Goal: Transaction & Acquisition: Purchase product/service

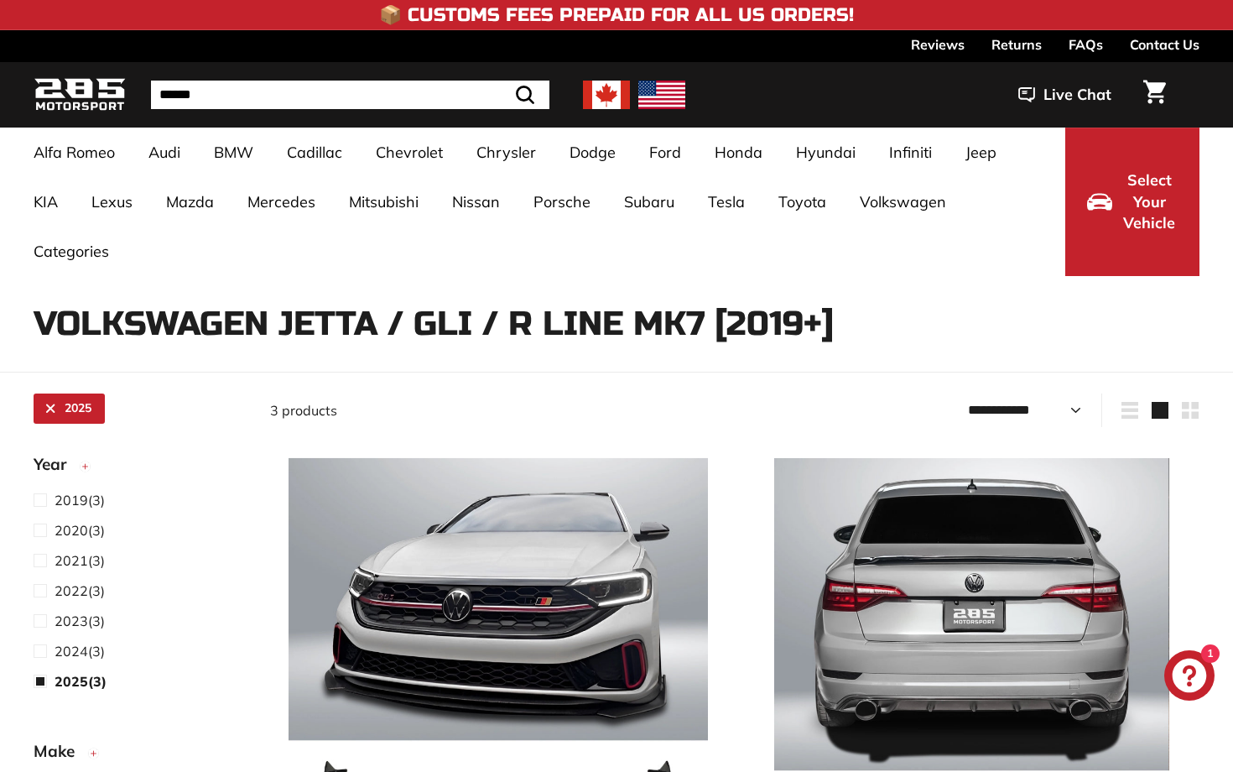
select select "**********"
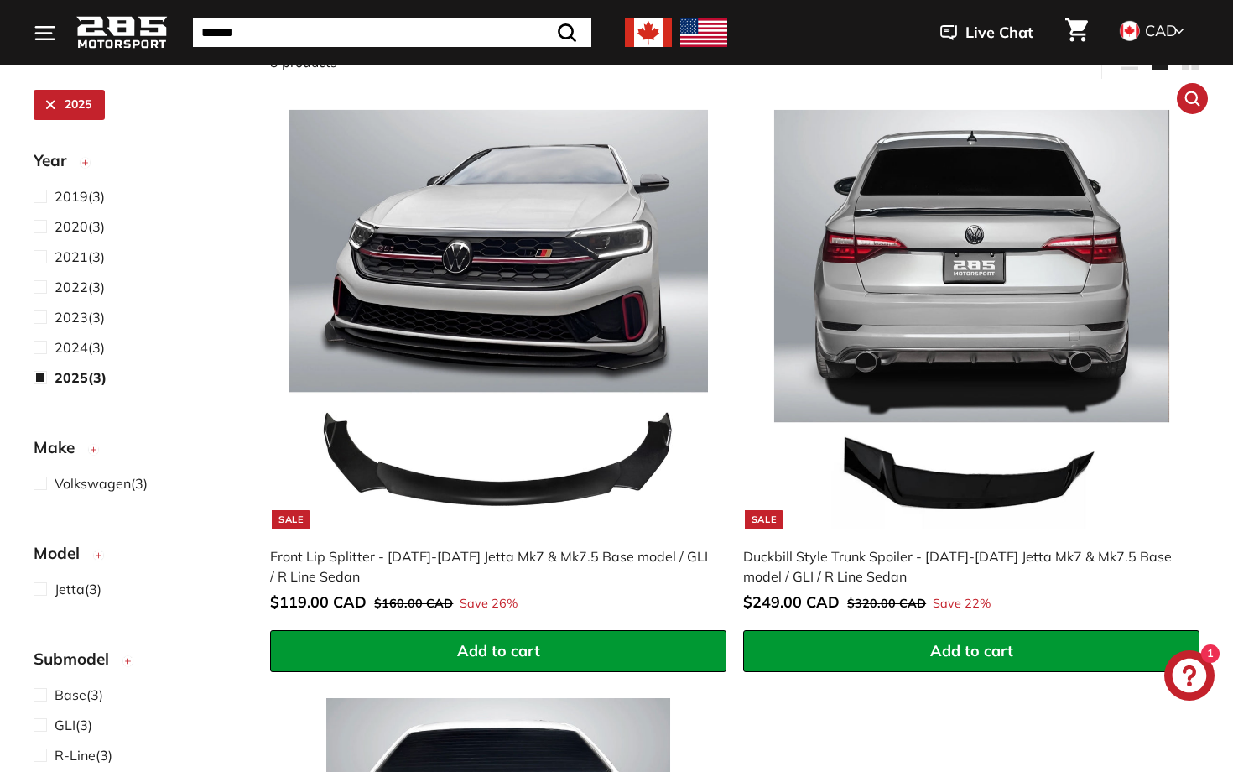
scroll to position [346, 0]
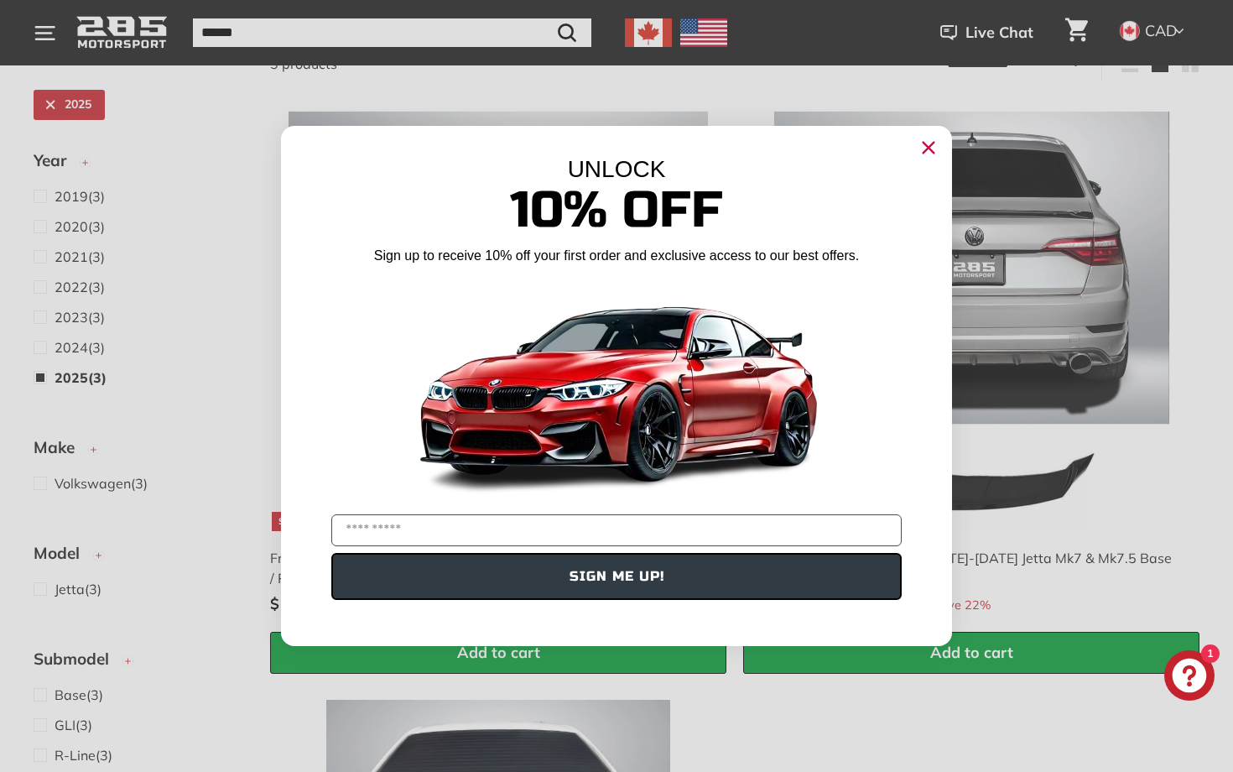
click at [925, 153] on circle "Close dialog" at bounding box center [928, 147] width 25 height 25
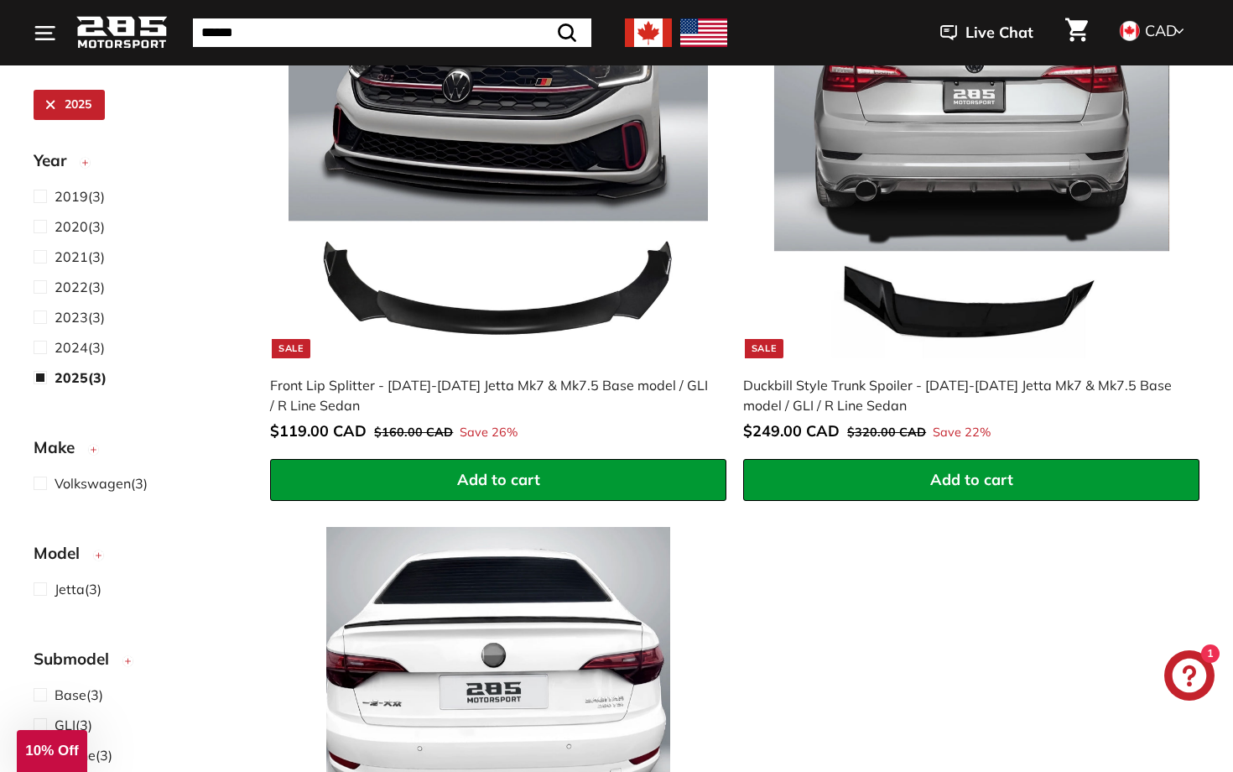
scroll to position [269, 0]
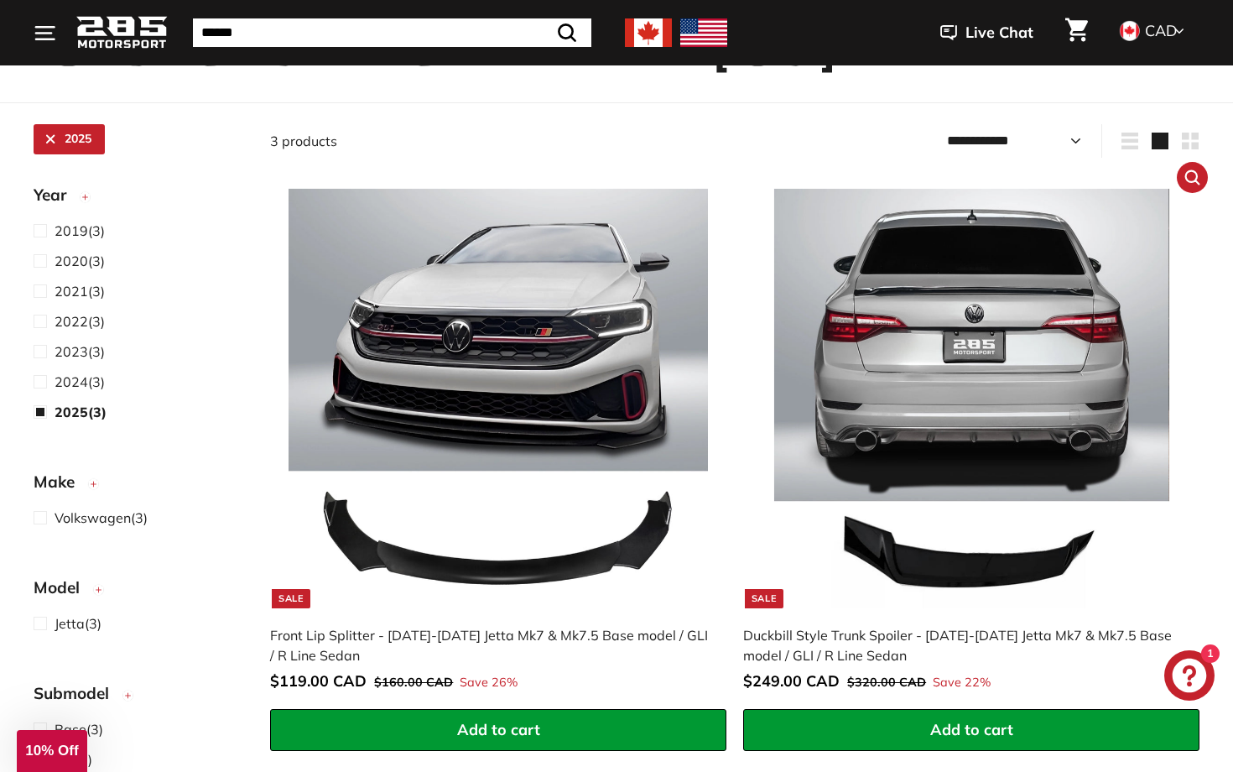
click at [942, 184] on link "Sale Duckbill Style Trunk Spoiler - 2019-2025 Jetta Mk7 & Mk7.5 Base model / GL…" at bounding box center [971, 439] width 456 height 538
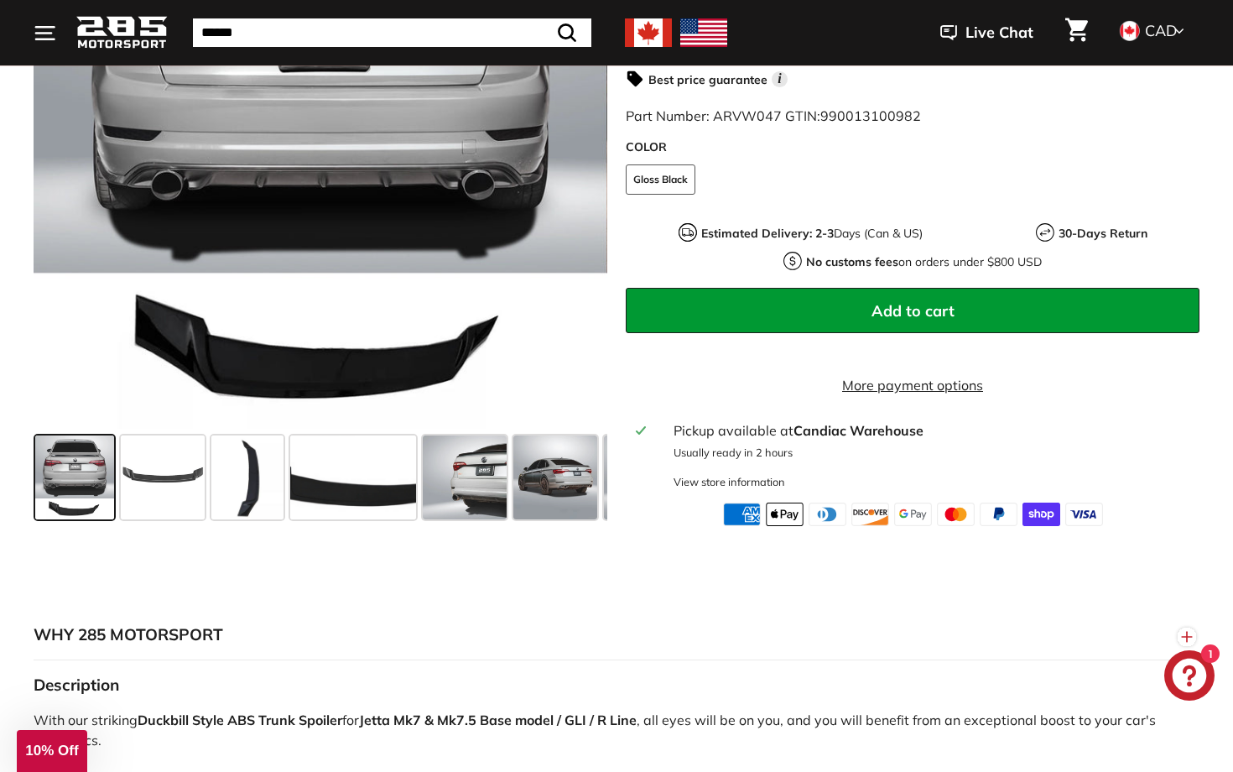
scroll to position [595, 0]
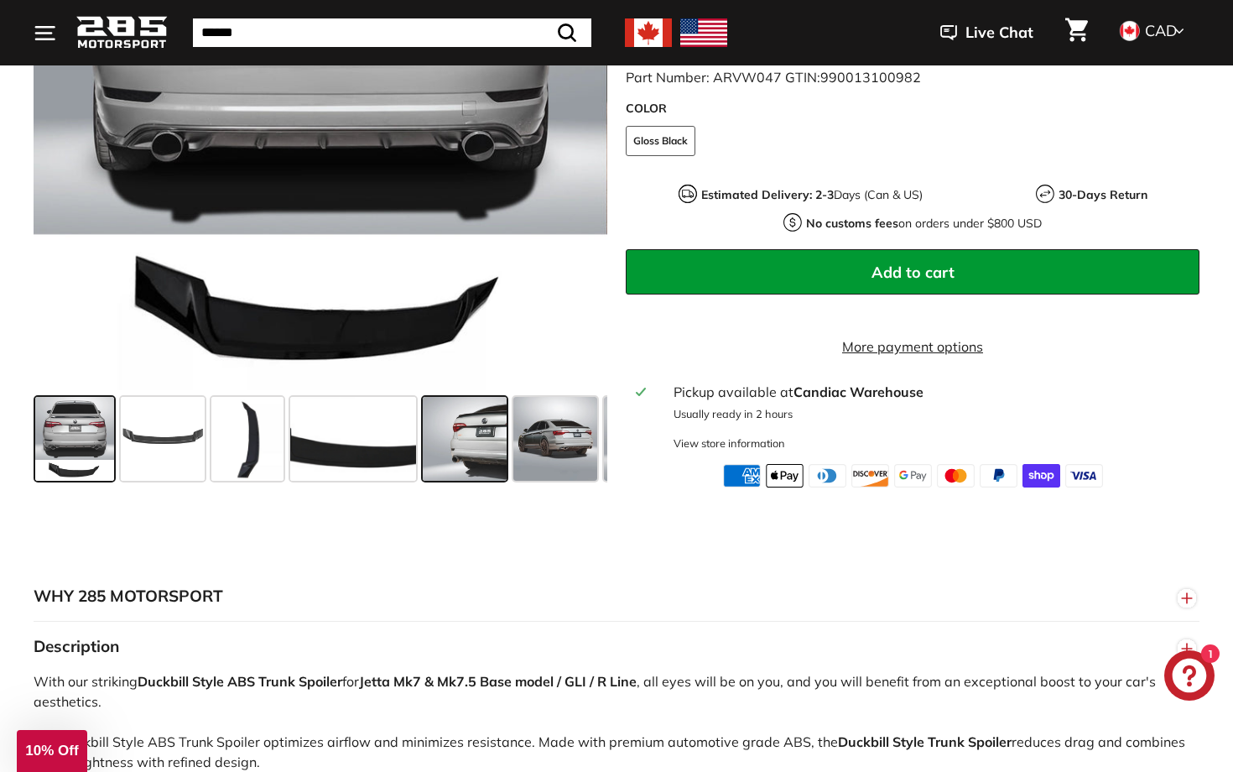
click at [468, 457] on span at bounding box center [465, 439] width 84 height 84
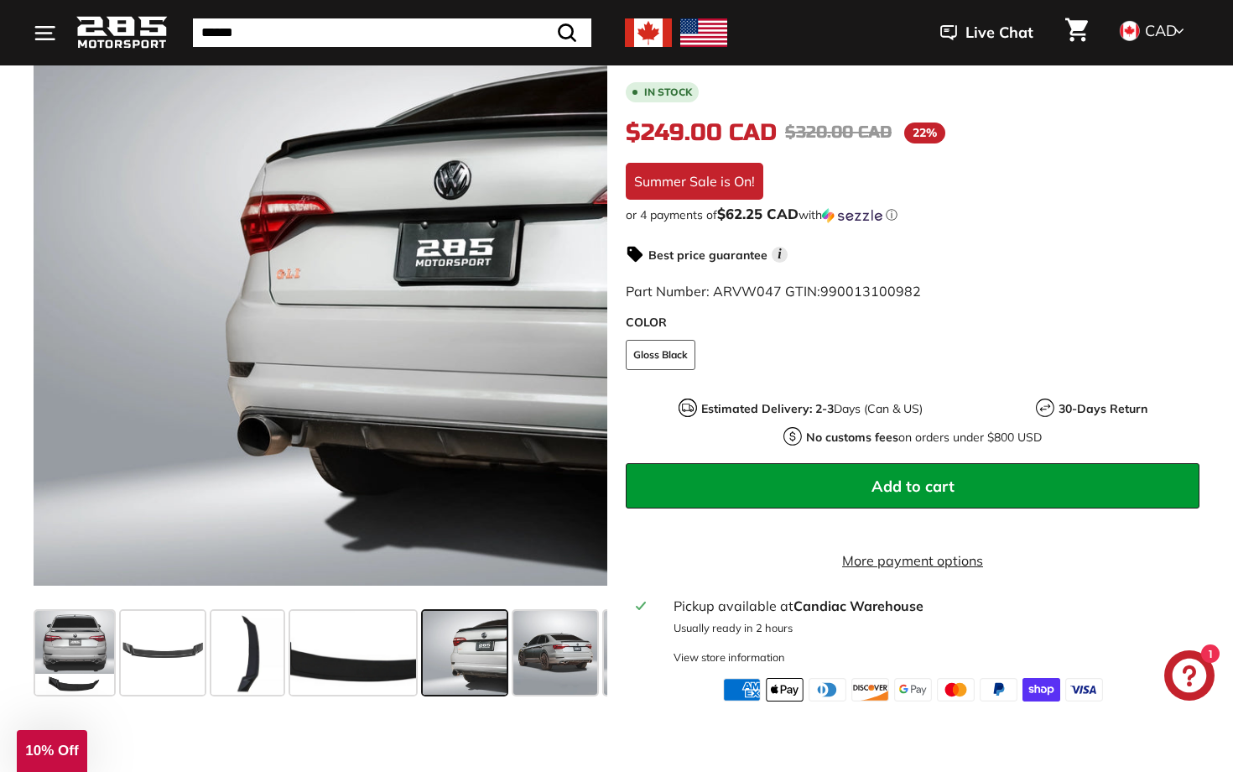
scroll to position [366, 0]
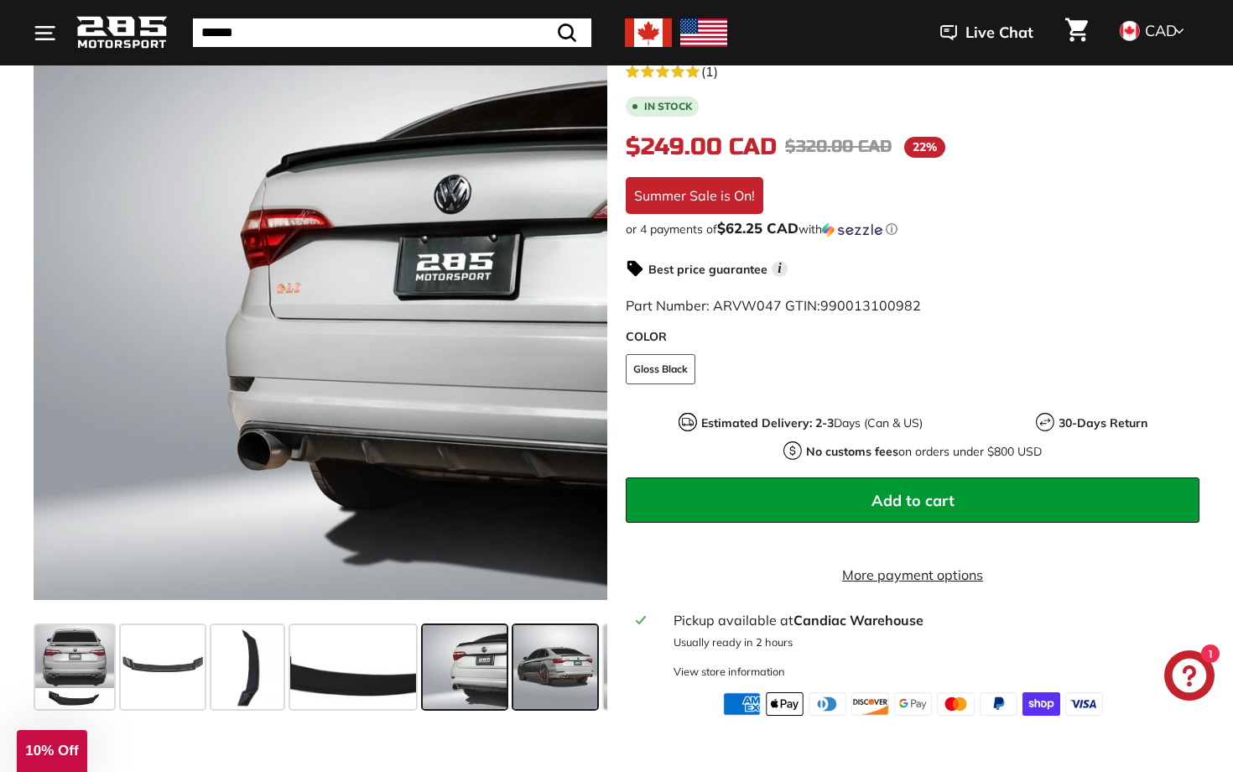
click at [564, 630] on span at bounding box center [555, 667] width 84 height 84
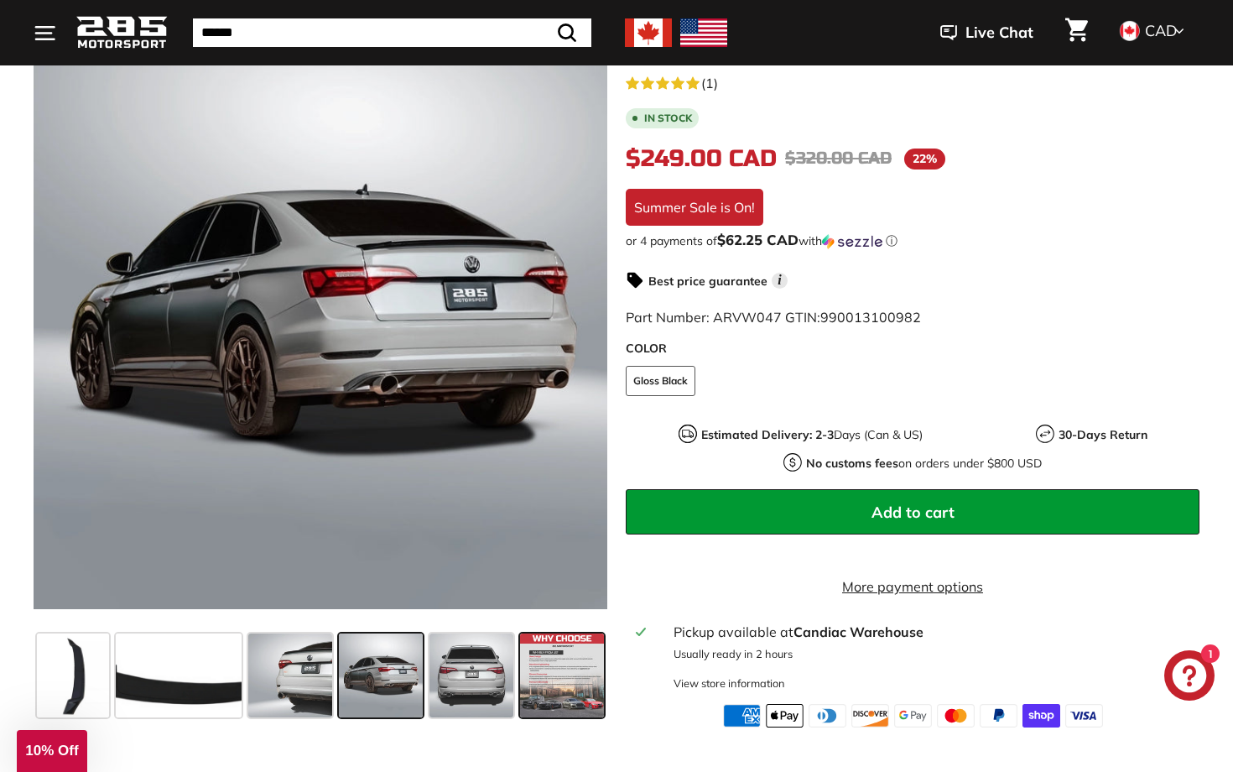
scroll to position [352, 0]
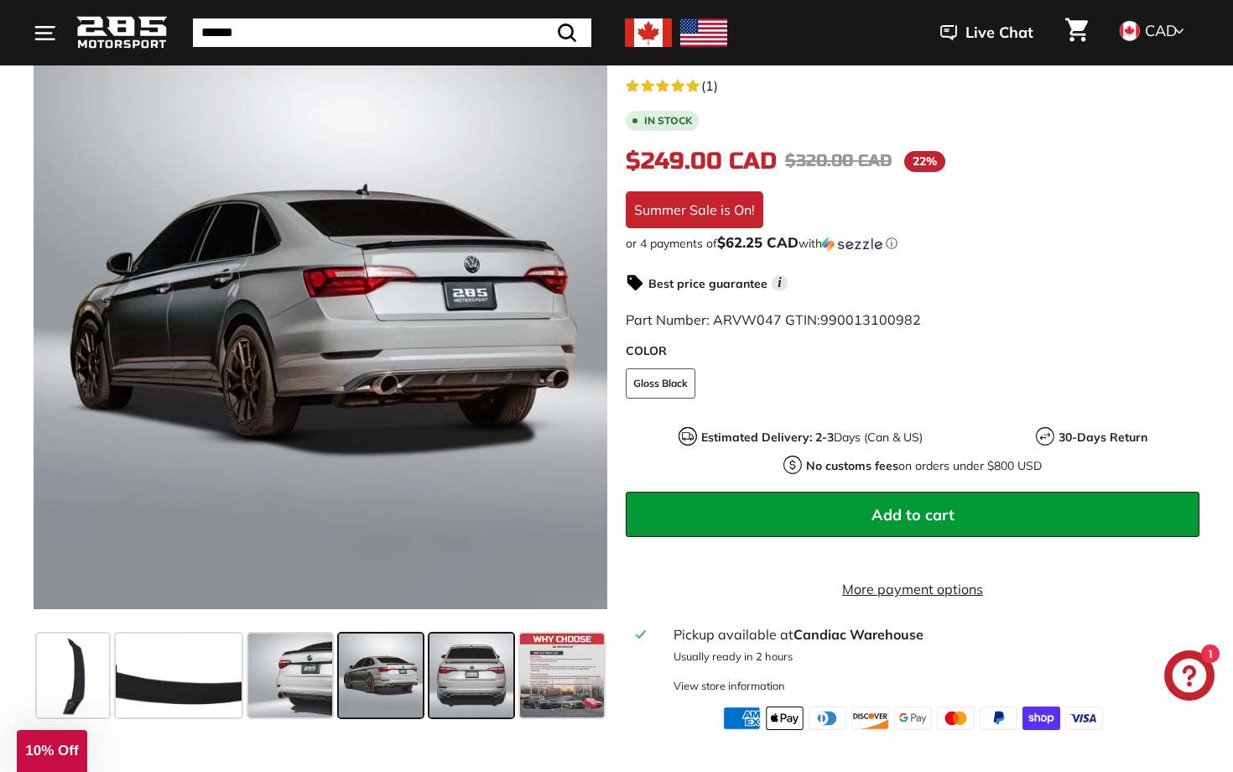
click at [450, 666] on span at bounding box center [471, 675] width 84 height 84
